Goal: Information Seeking & Learning: Learn about a topic

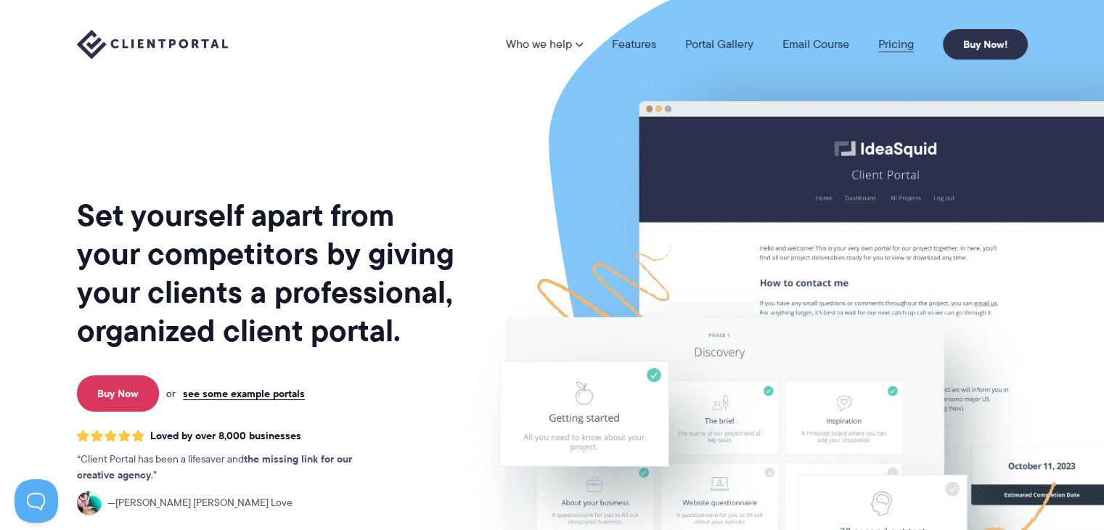
click at [887, 41] on link "Pricing" at bounding box center [896, 44] width 36 height 12
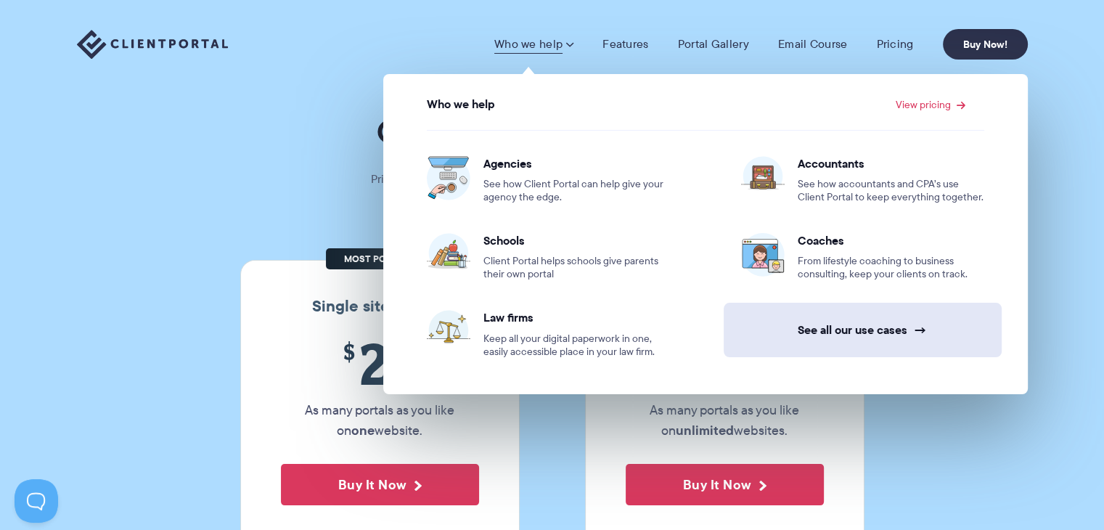
click at [864, 330] on link "See all our use cases →" at bounding box center [863, 330] width 278 height 54
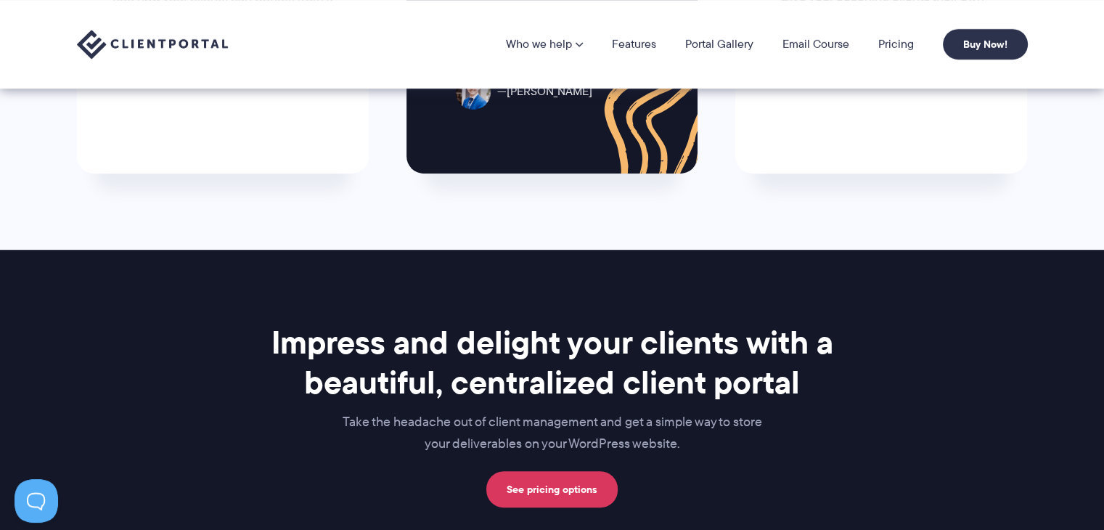
scroll to position [396, 0]
